Goal: Task Accomplishment & Management: Manage account settings

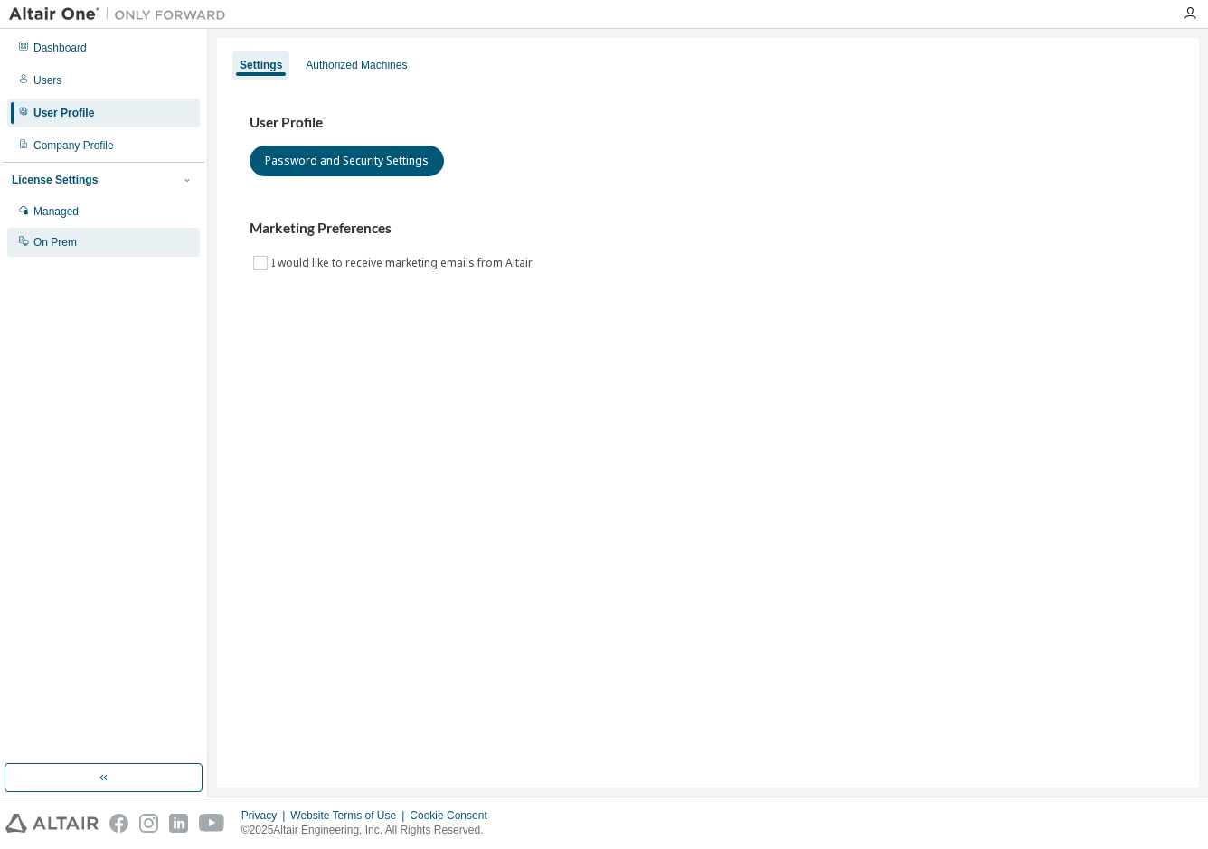
click at [129, 234] on div "On Prem" at bounding box center [103, 242] width 193 height 29
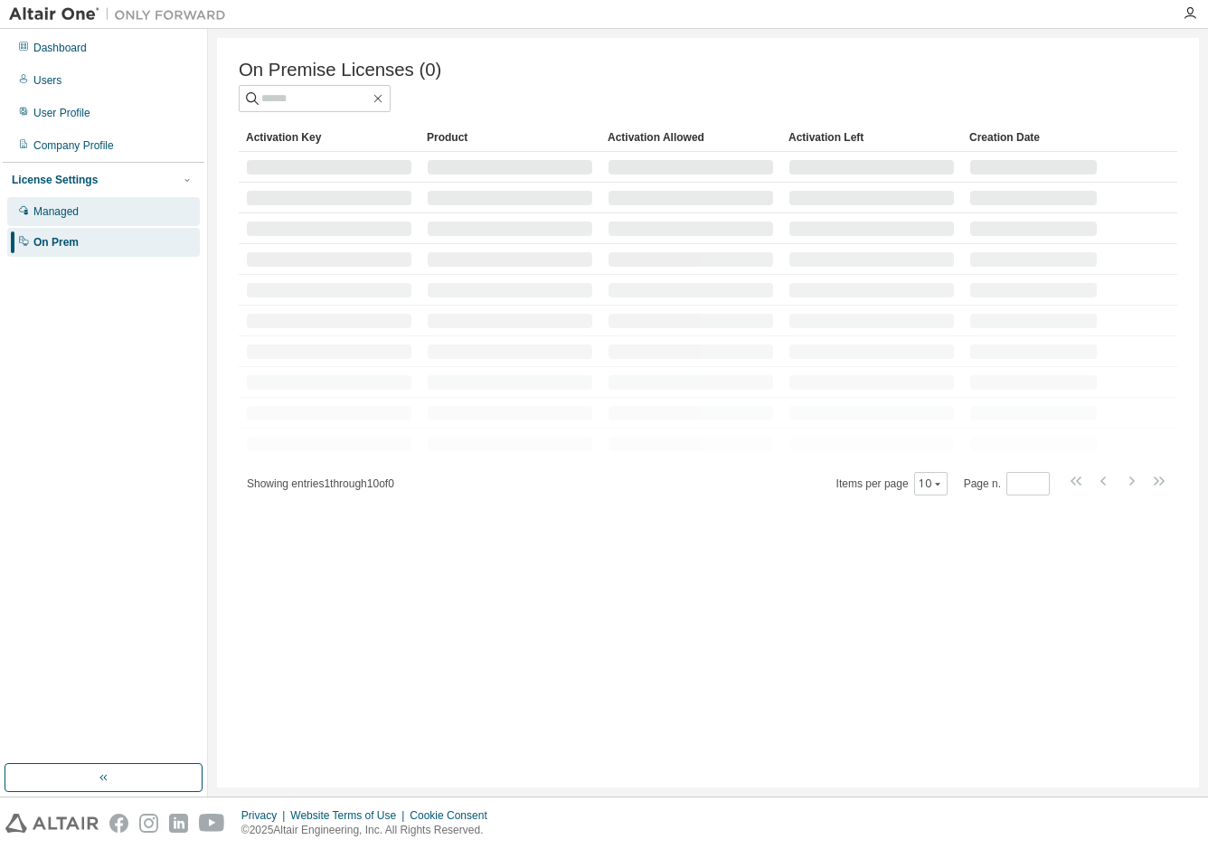
click at [123, 203] on div "Managed" at bounding box center [103, 211] width 193 height 29
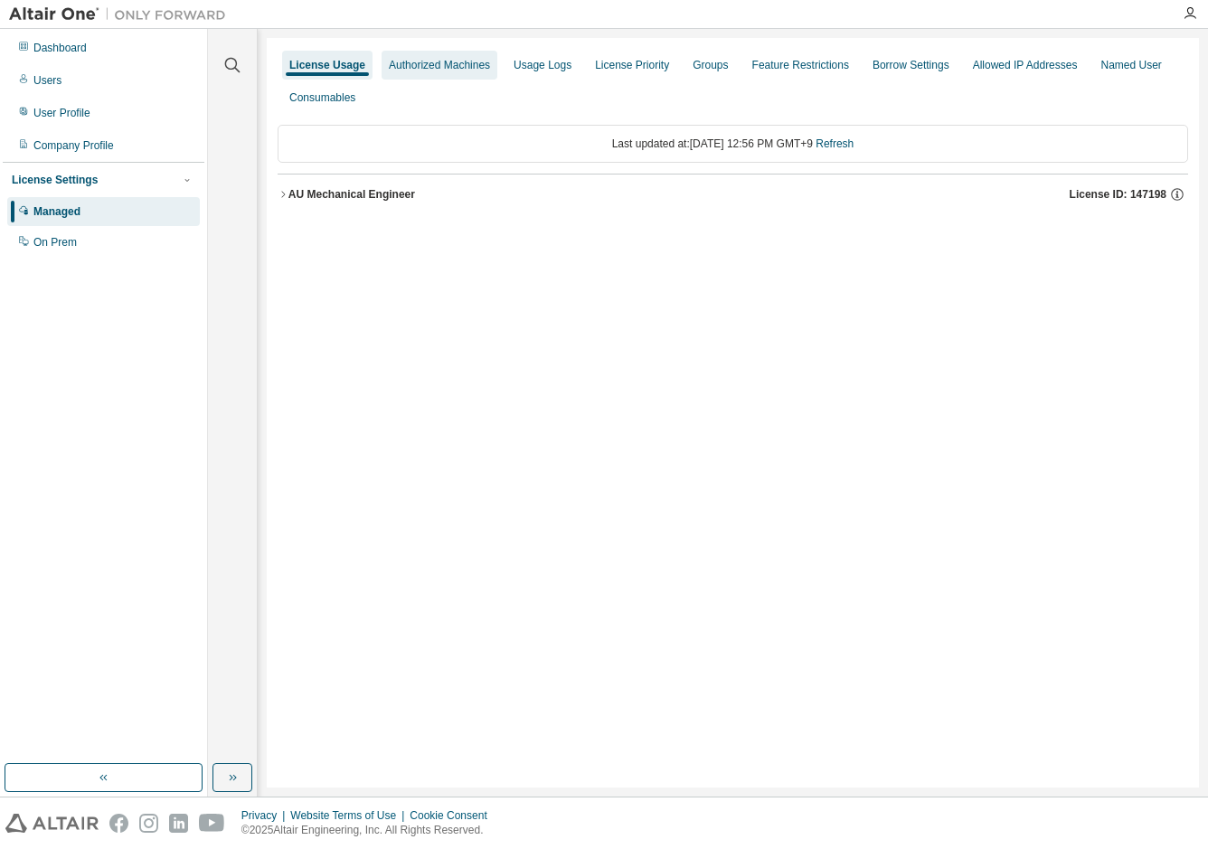
click at [441, 62] on div "Authorized Machines" at bounding box center [439, 65] width 101 height 14
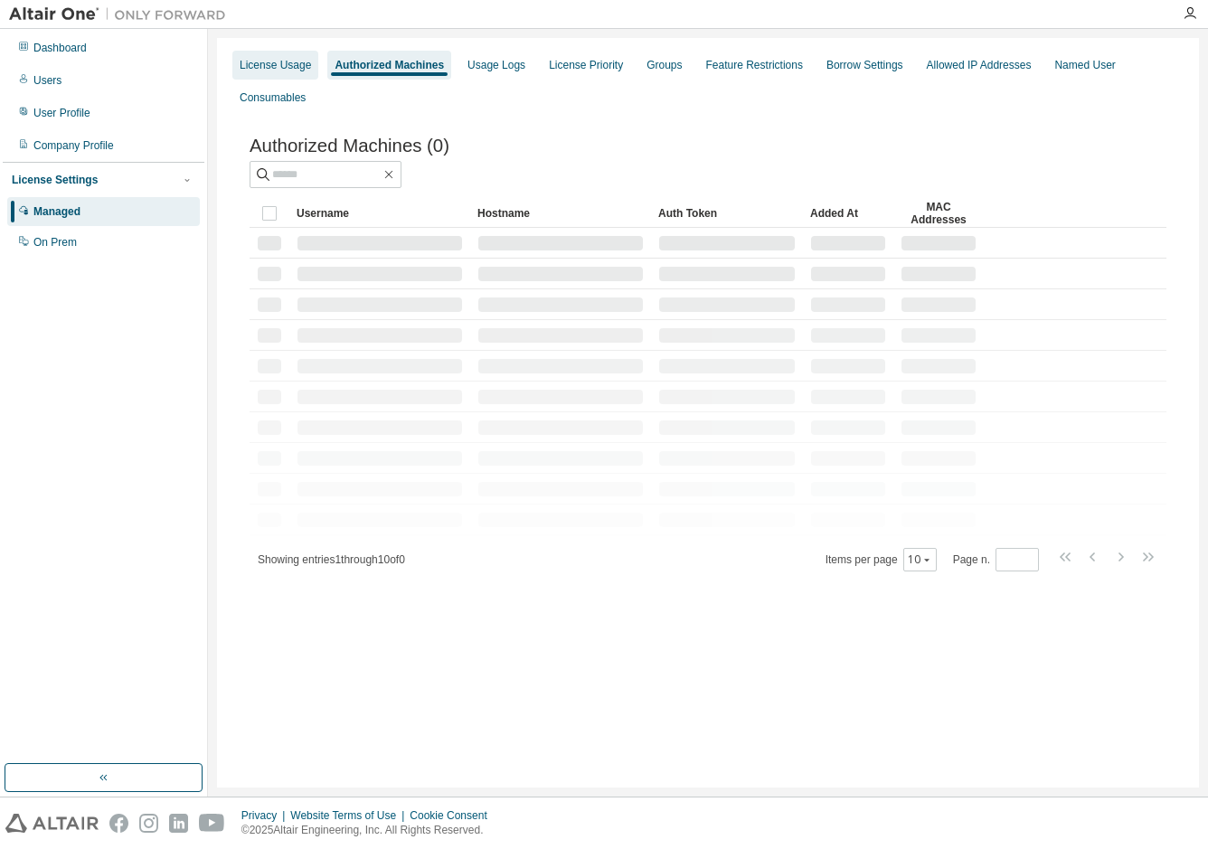
click at [284, 71] on div "License Usage" at bounding box center [275, 65] width 71 height 14
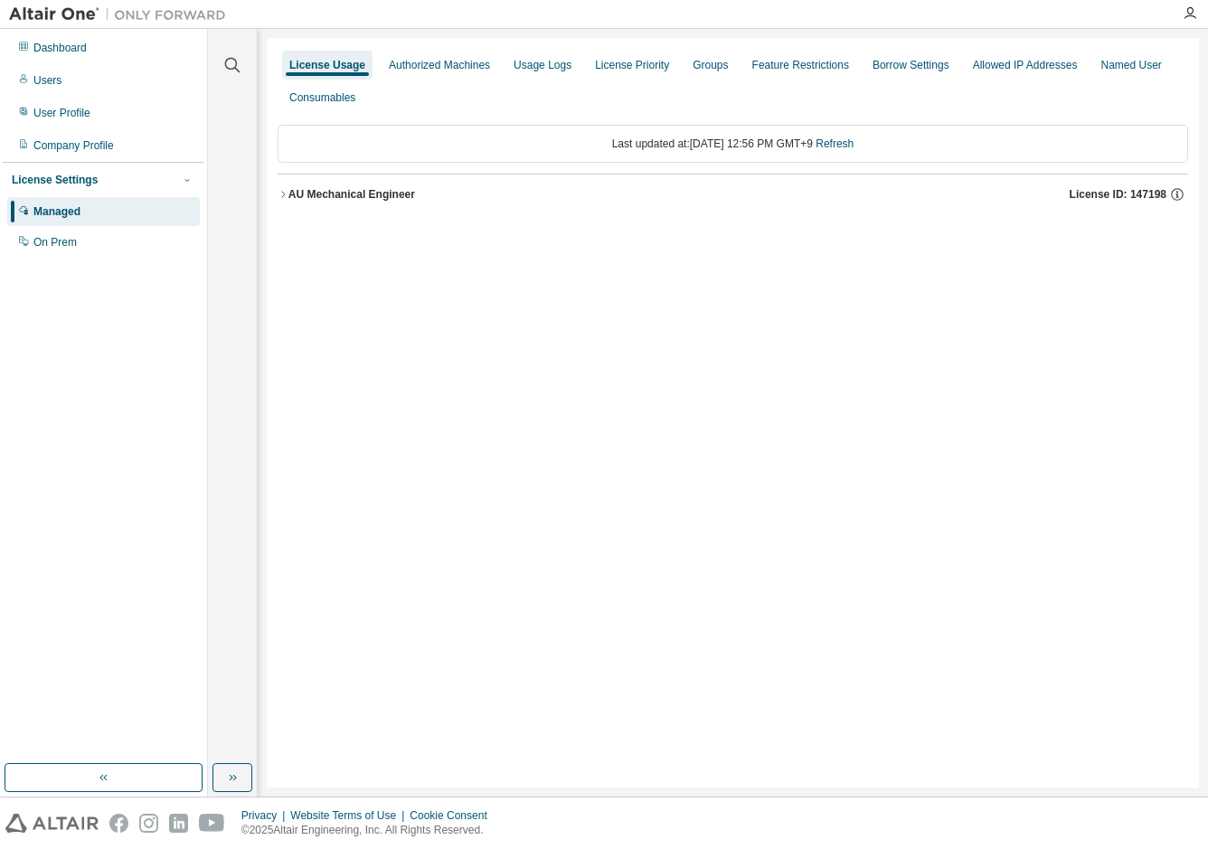
click at [383, 206] on button "AU Mechanical Engineer License ID: 147198" at bounding box center [733, 195] width 911 height 40
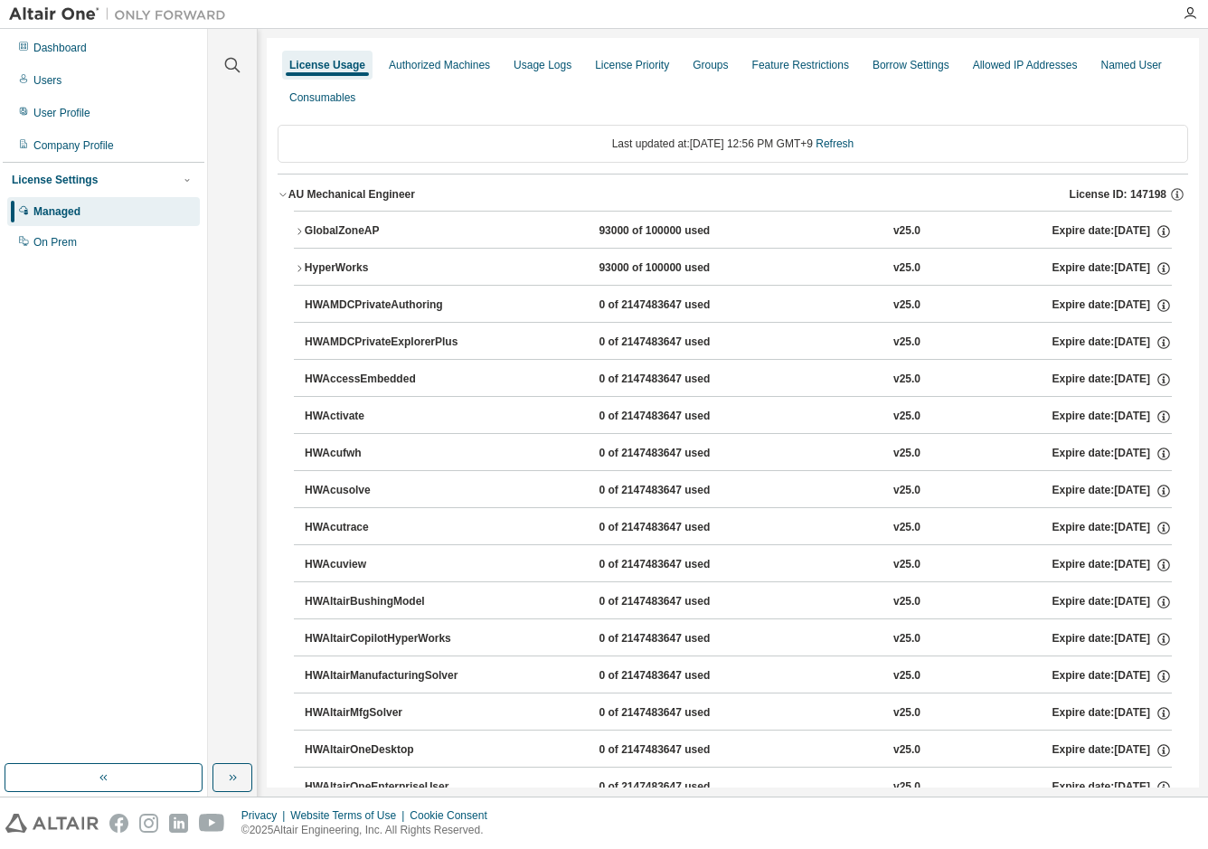
click at [384, 228] on div "GlobalZoneAP" at bounding box center [386, 231] width 163 height 16
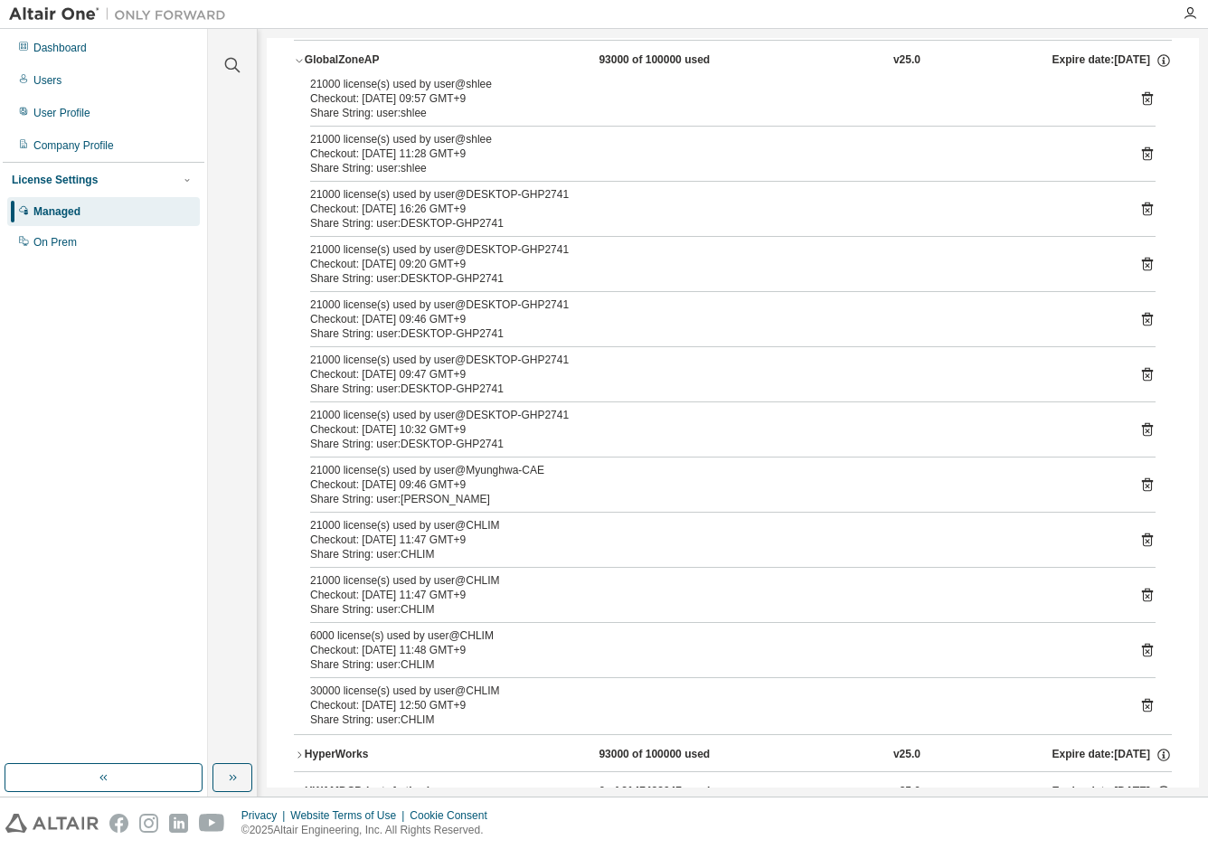
scroll to position [181, 0]
